Goal: Task Accomplishment & Management: Use online tool/utility

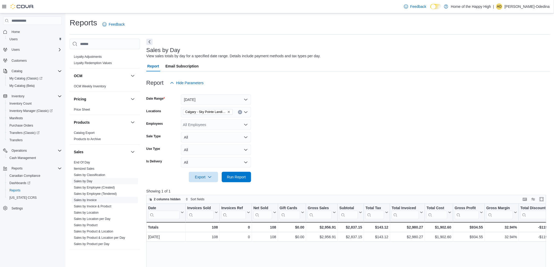
scroll to position [256, 0]
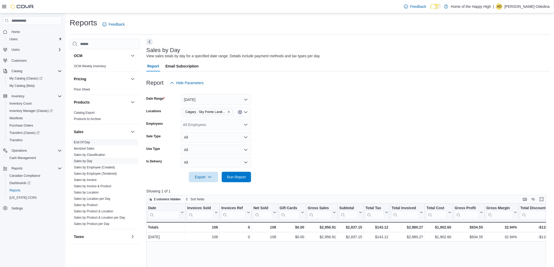
click at [88, 143] on link "End Of Day" at bounding box center [82, 143] width 16 height 4
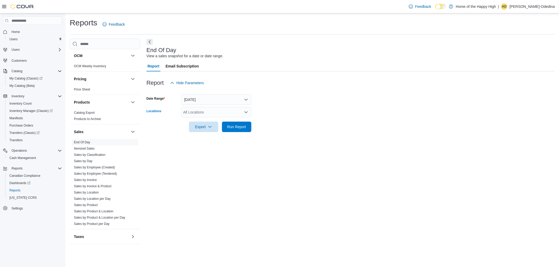
click at [216, 110] on div "All Locations" at bounding box center [216, 112] width 70 height 10
type input "***"
click at [222, 122] on span "Calgary - Sky Pointe Landing - Fire & Flower" at bounding box center [239, 121] width 73 height 5
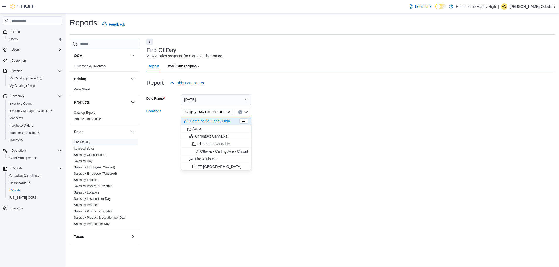
click at [278, 122] on form "Date Range [DATE] Locations [GEOGRAPHIC_DATA] - [GEOGRAPHIC_DATA] - Fire & Flow…" at bounding box center [350, 110] width 408 height 44
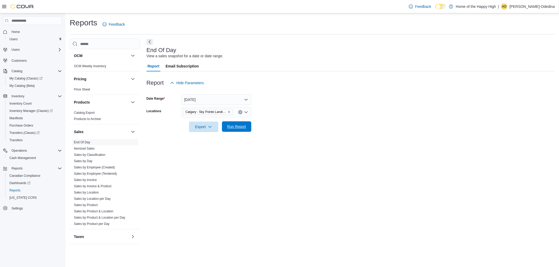
click at [242, 128] on span "Run Report" at bounding box center [236, 126] width 19 height 5
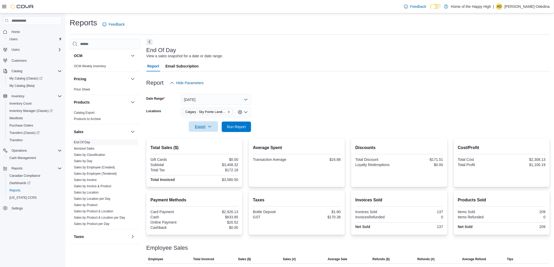
click at [213, 130] on span "Export" at bounding box center [203, 127] width 23 height 10
click at [210, 146] on span "Export to Pdf" at bounding box center [204, 148] width 24 height 4
